Goal: Task Accomplishment & Management: Use online tool/utility

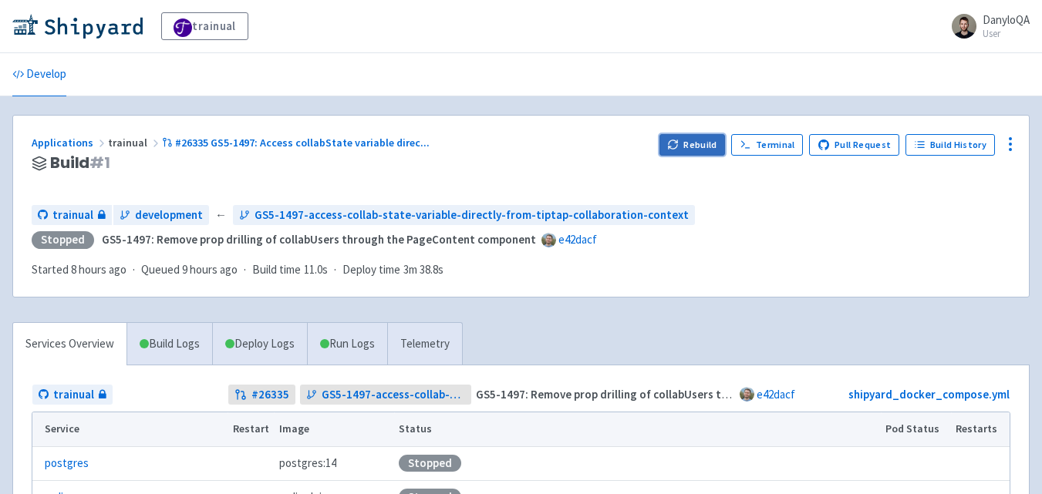
click at [710, 137] on button "Rebuild" at bounding box center [693, 145] width 66 height 22
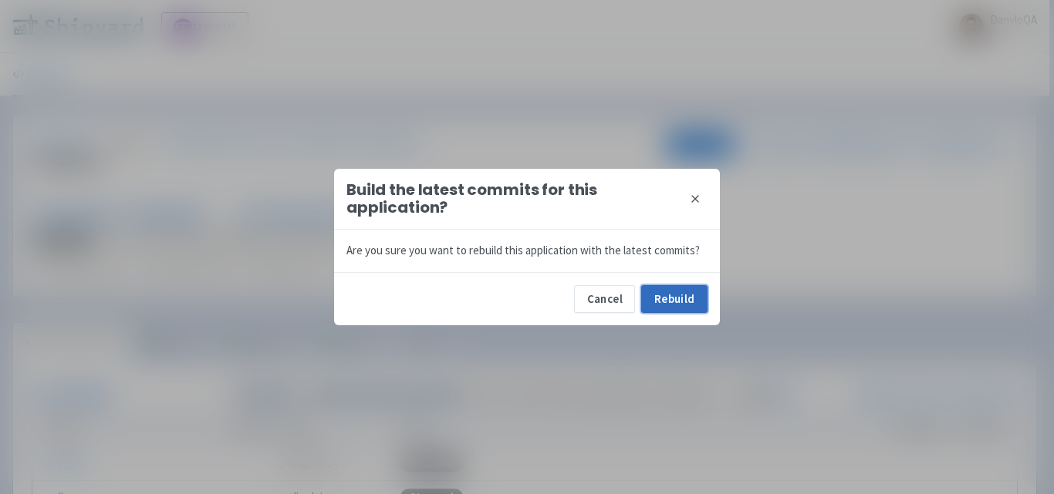
click at [660, 299] on button "Rebuild" at bounding box center [674, 299] width 66 height 28
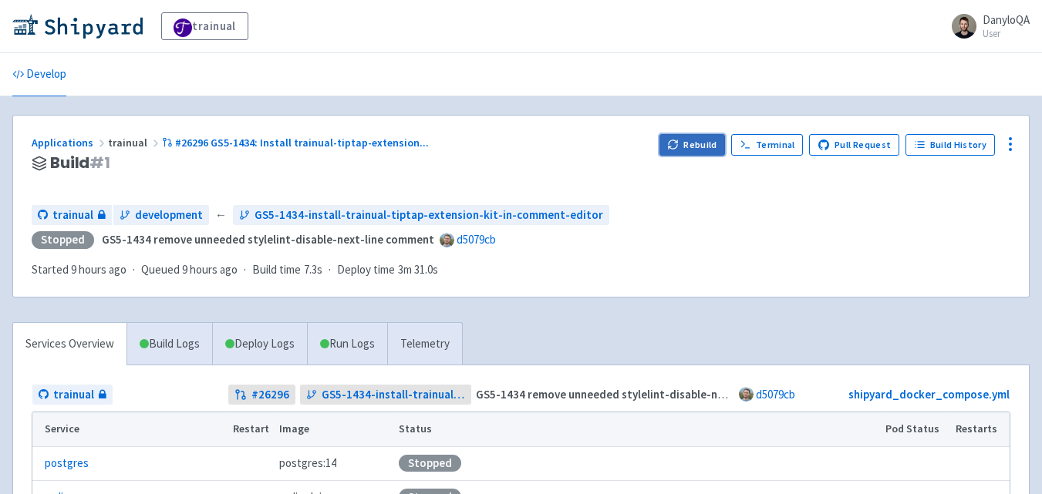
click at [699, 140] on button "Rebuild" at bounding box center [693, 145] width 66 height 22
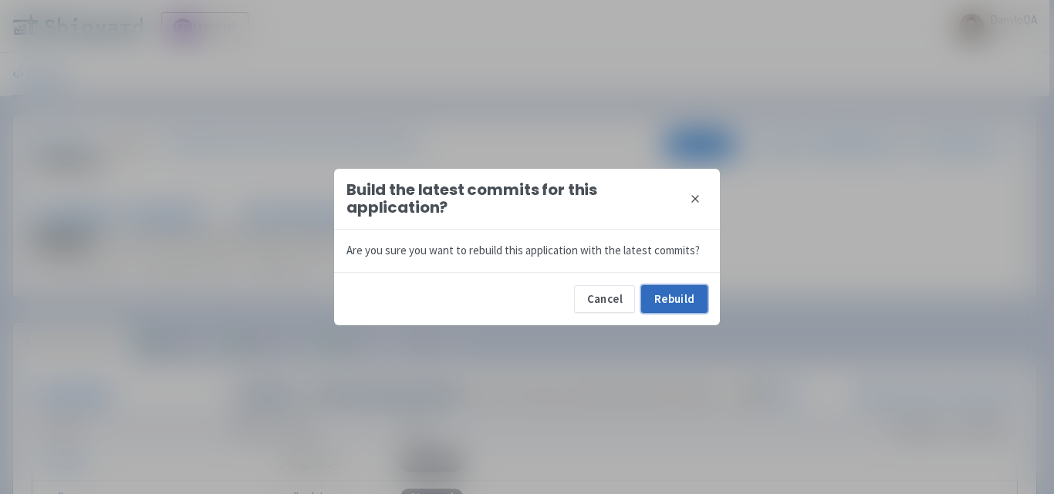
click at [687, 294] on button "Rebuild" at bounding box center [674, 299] width 66 height 28
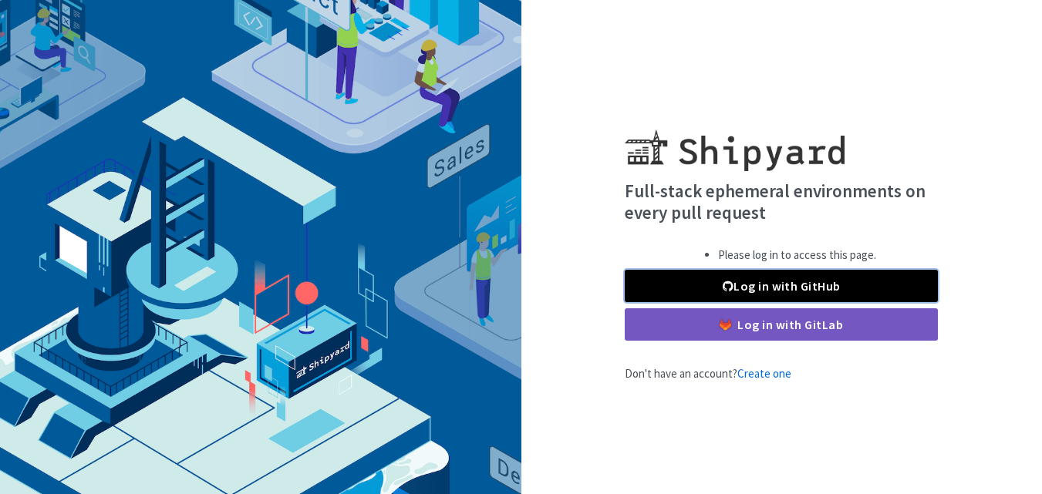
click at [699, 279] on link "Log in with GitHub" at bounding box center [781, 286] width 313 height 32
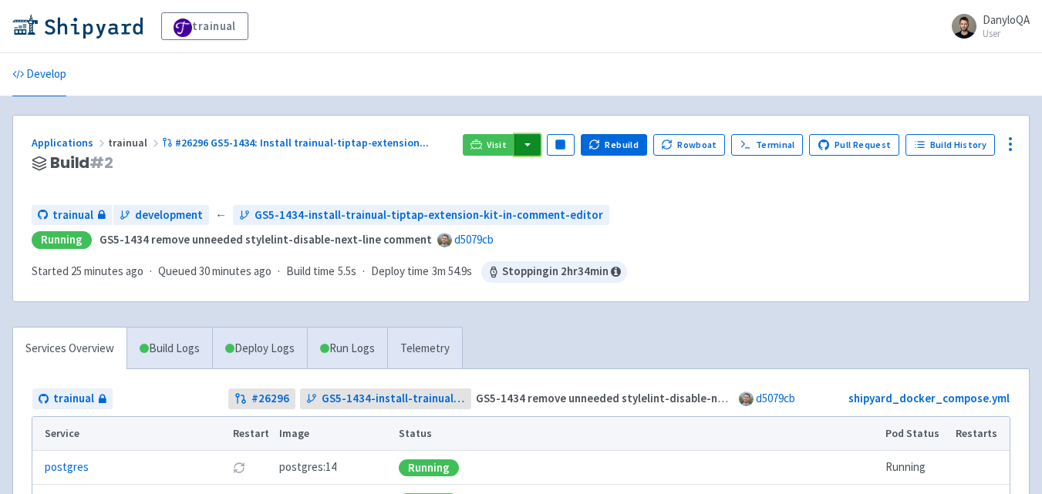
click at [538, 143] on button "button" at bounding box center [528, 145] width 26 height 22
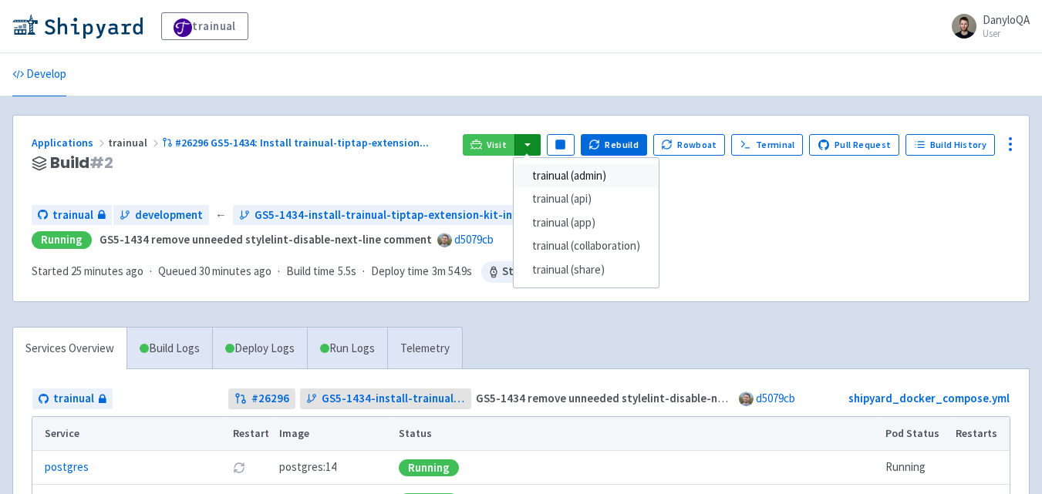
click at [606, 173] on link "trainual (admin)" at bounding box center [586, 176] width 145 height 24
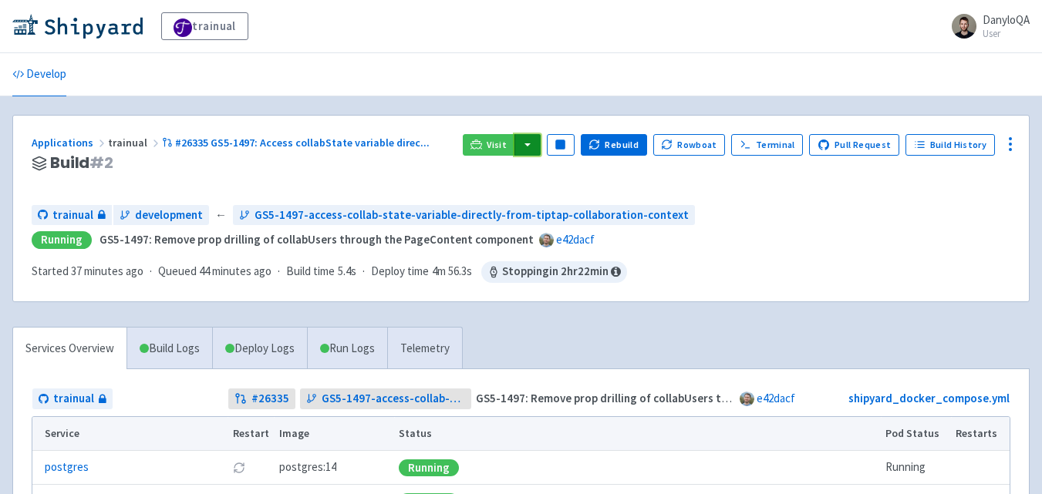
click at [541, 144] on button "button" at bounding box center [528, 145] width 26 height 22
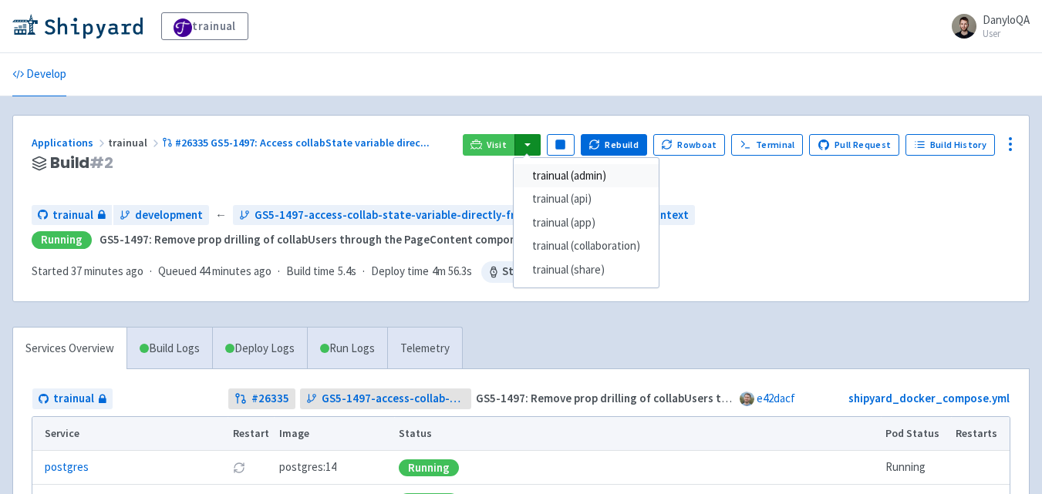
click at [585, 174] on link "trainual (admin)" at bounding box center [586, 176] width 145 height 24
